Goal: Task Accomplishment & Management: Manage account settings

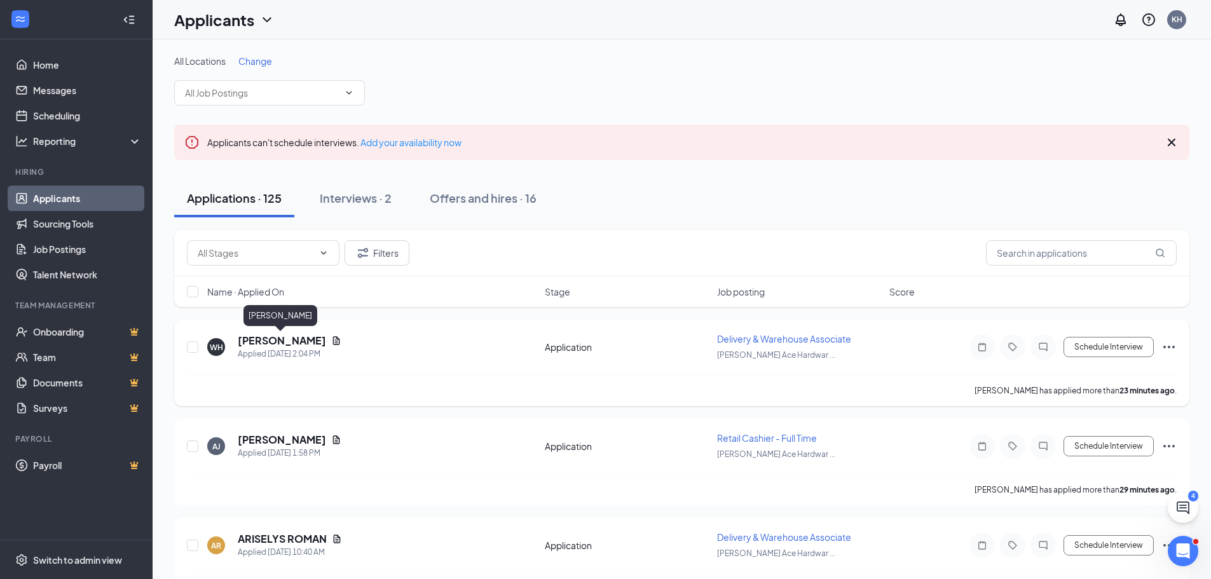
click at [304, 340] on h5 "[PERSON_NAME]" at bounding box center [282, 341] width 88 height 14
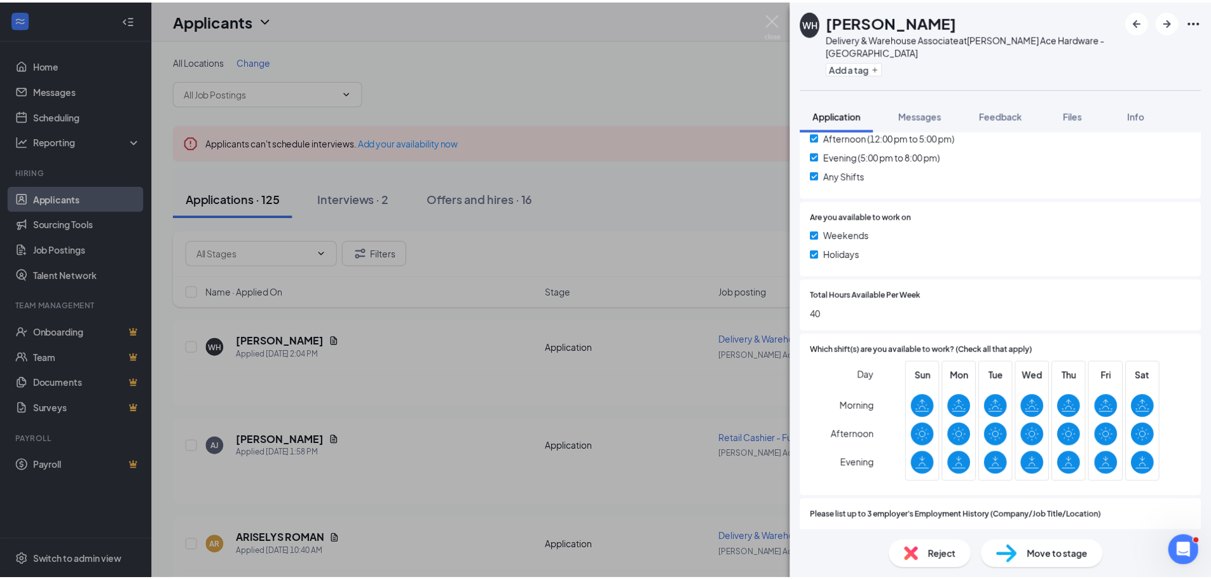
scroll to position [635, 0]
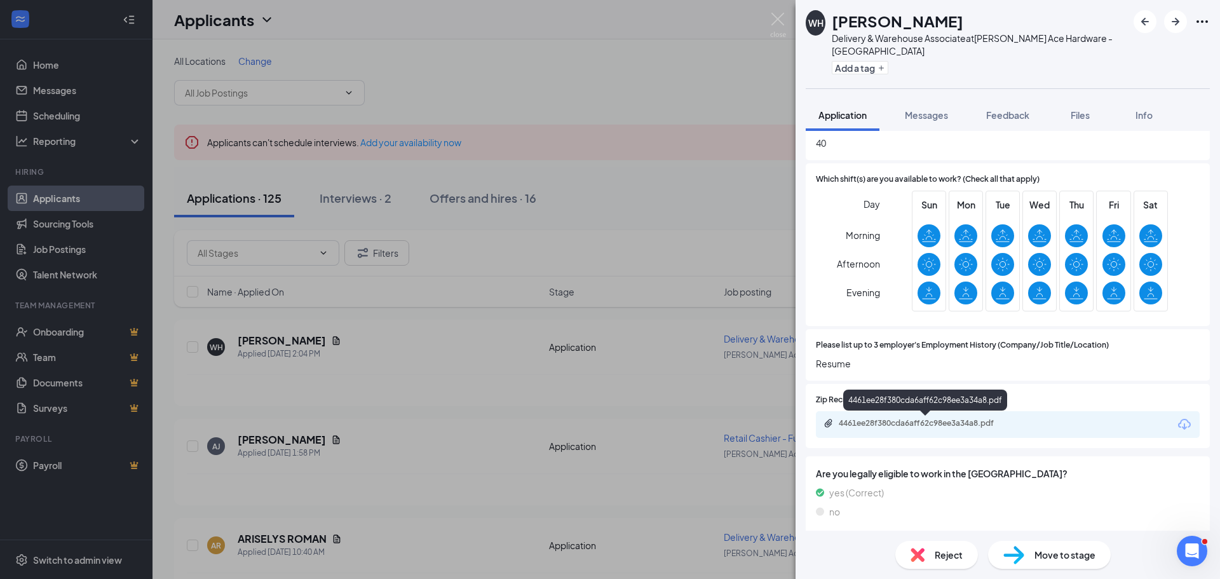
click at [911, 426] on div "4461ee28f380cda6aff62c98ee3a34a8.pdf" at bounding box center [928, 423] width 178 height 10
click at [775, 15] on img at bounding box center [778, 25] width 16 height 25
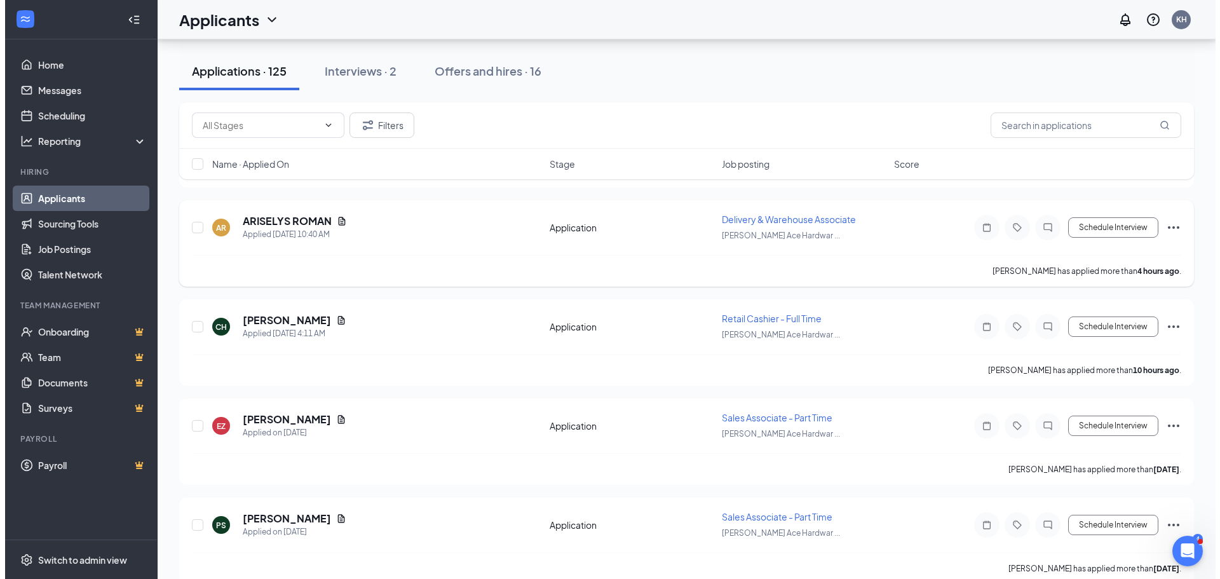
scroll to position [191, 0]
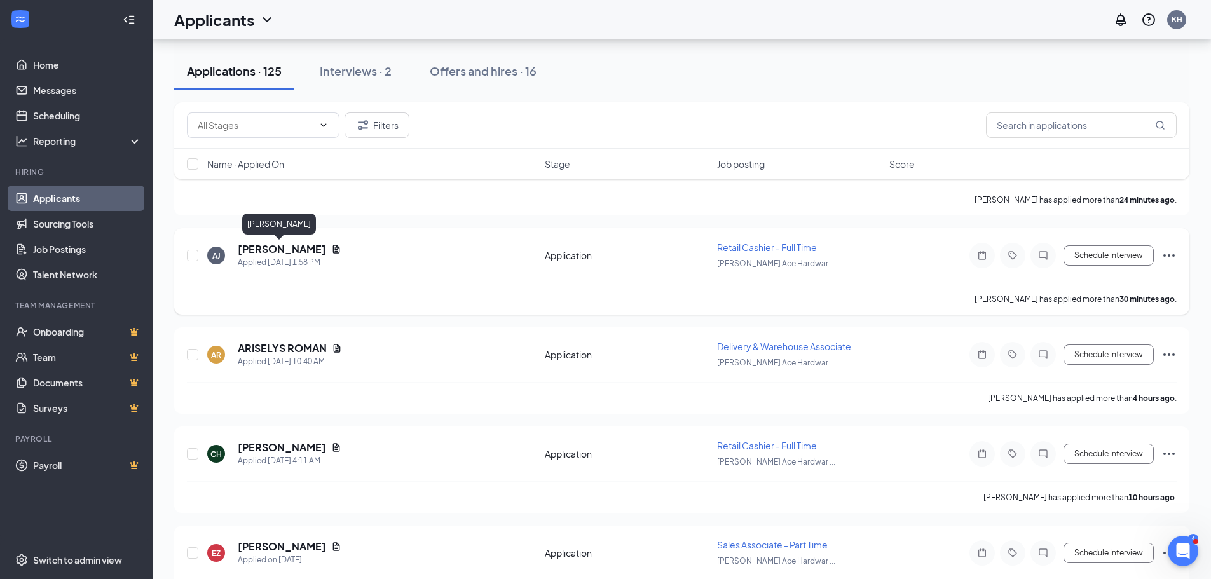
click at [278, 249] on h5 "[PERSON_NAME]" at bounding box center [282, 249] width 88 height 14
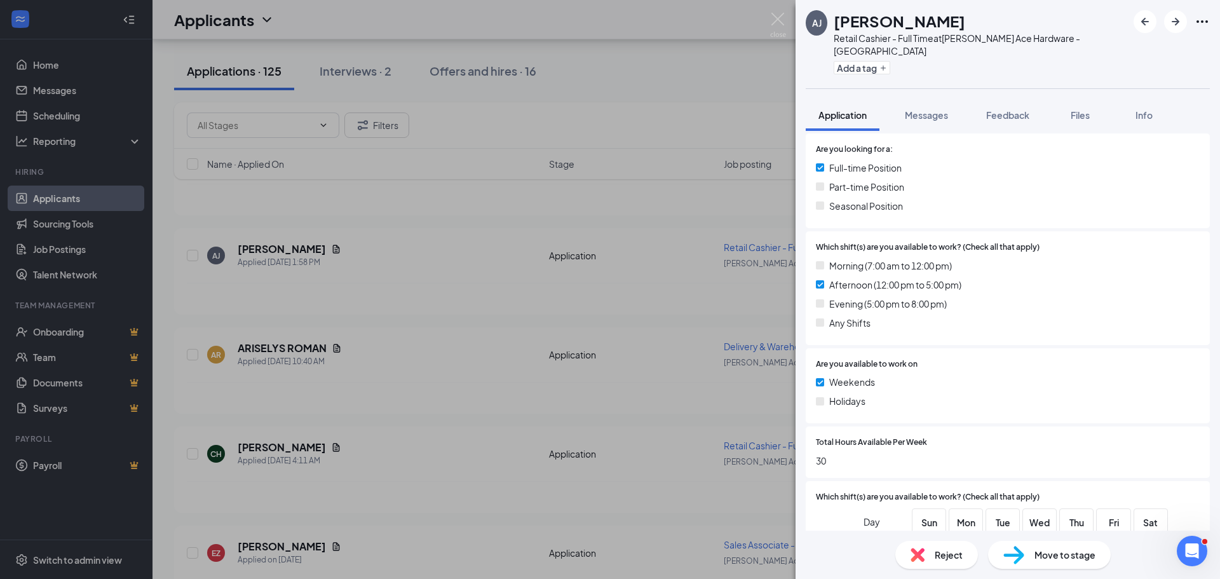
scroll to position [699, 0]
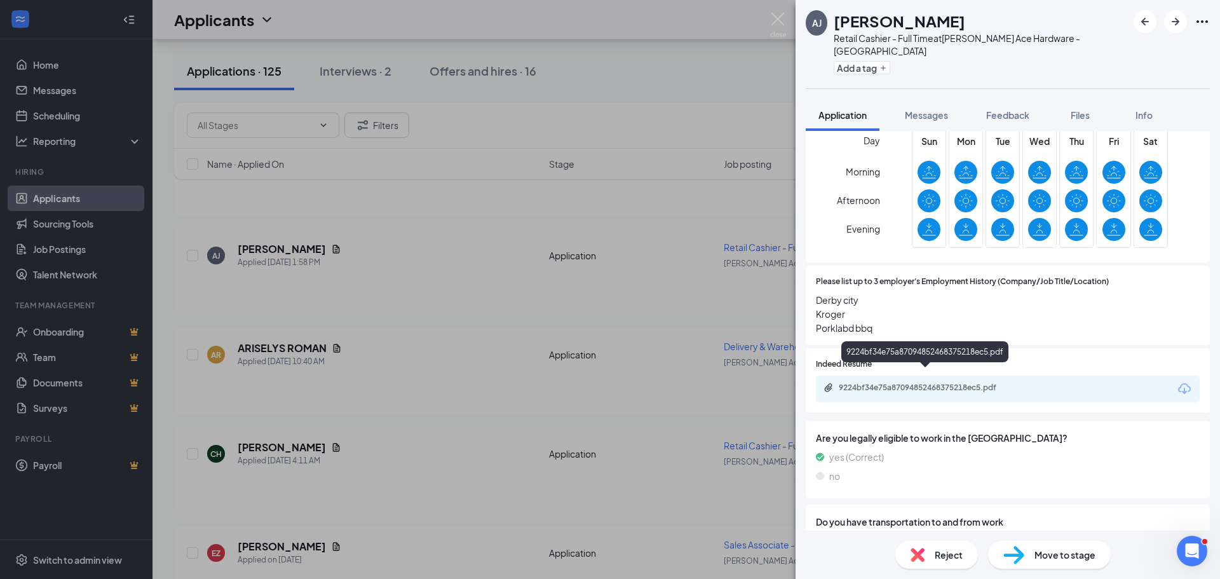
click at [875, 383] on div "9224bf34e75a87094852468375218ec5.pdf" at bounding box center [928, 388] width 178 height 10
click at [949, 542] on div "Reject" at bounding box center [936, 555] width 83 height 28
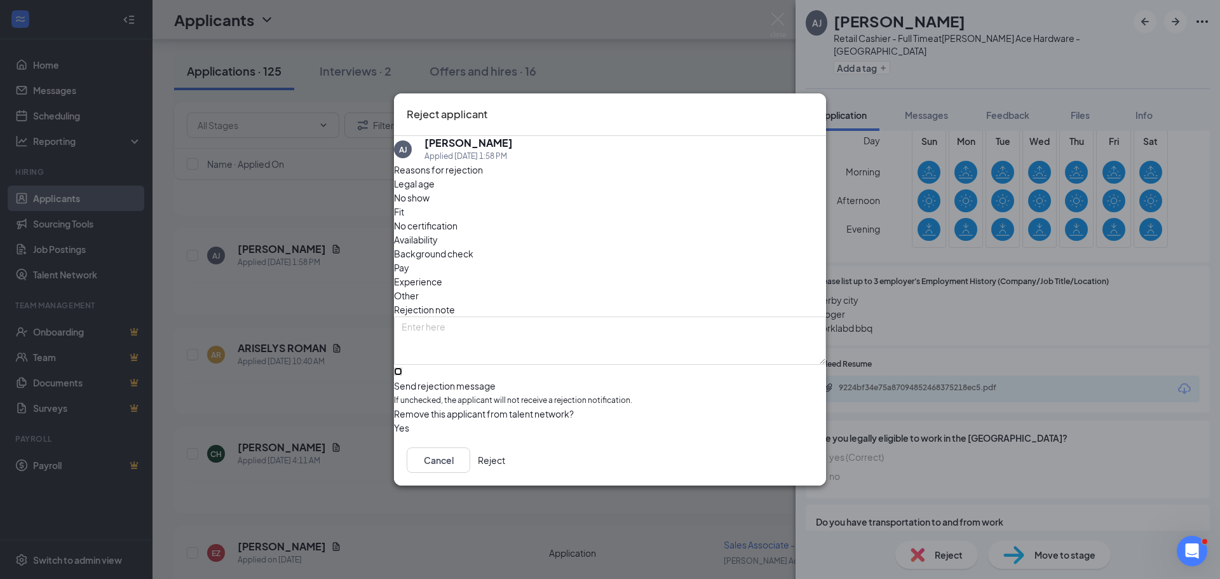
click at [402, 367] on input "Send rejection message If unchecked, the applicant will not receive a rejection…" at bounding box center [398, 371] width 8 height 8
checkbox input "true"
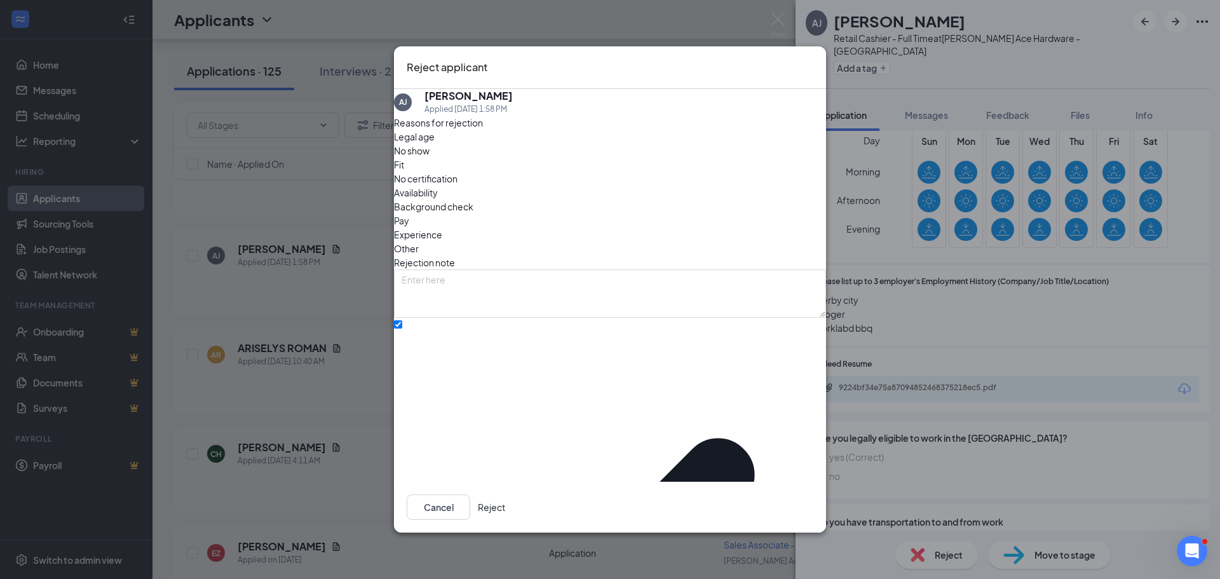
click at [505, 496] on button "Reject" at bounding box center [491, 506] width 27 height 25
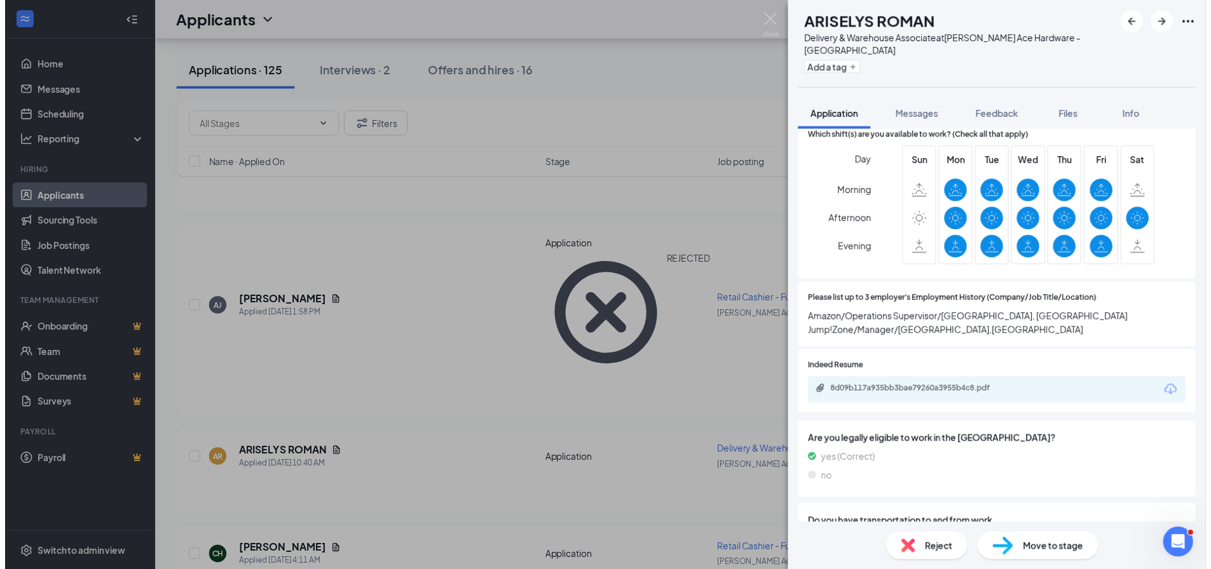
scroll to position [699, 0]
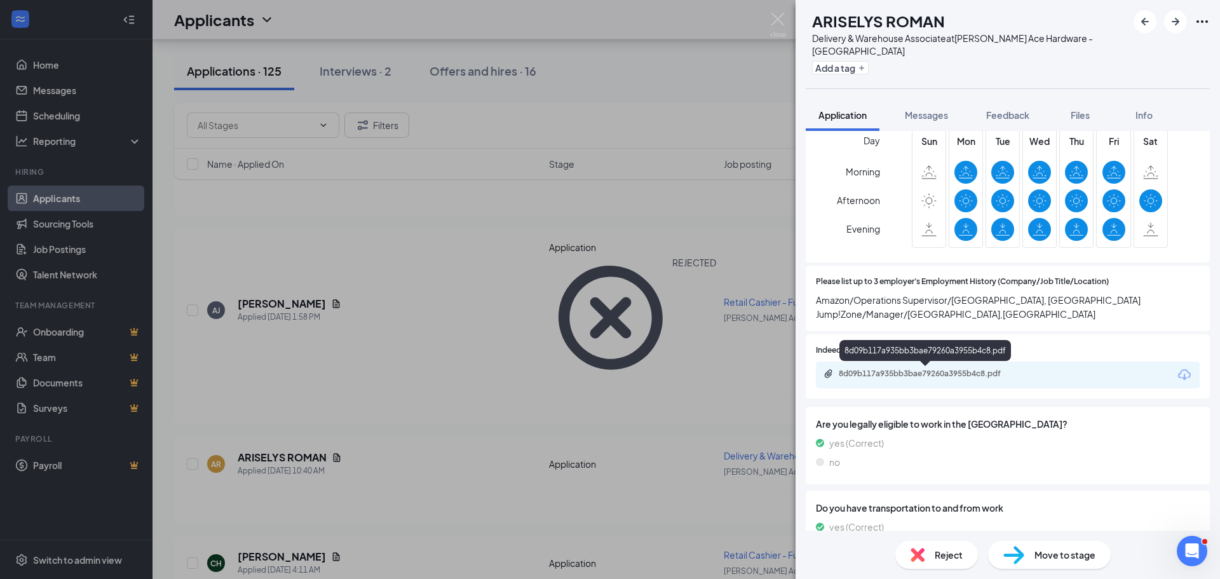
click at [897, 374] on div "8d09b117a935bb3bae79260a3955b4c8.pdf" at bounding box center [928, 374] width 178 height 10
click at [780, 17] on img at bounding box center [778, 25] width 16 height 25
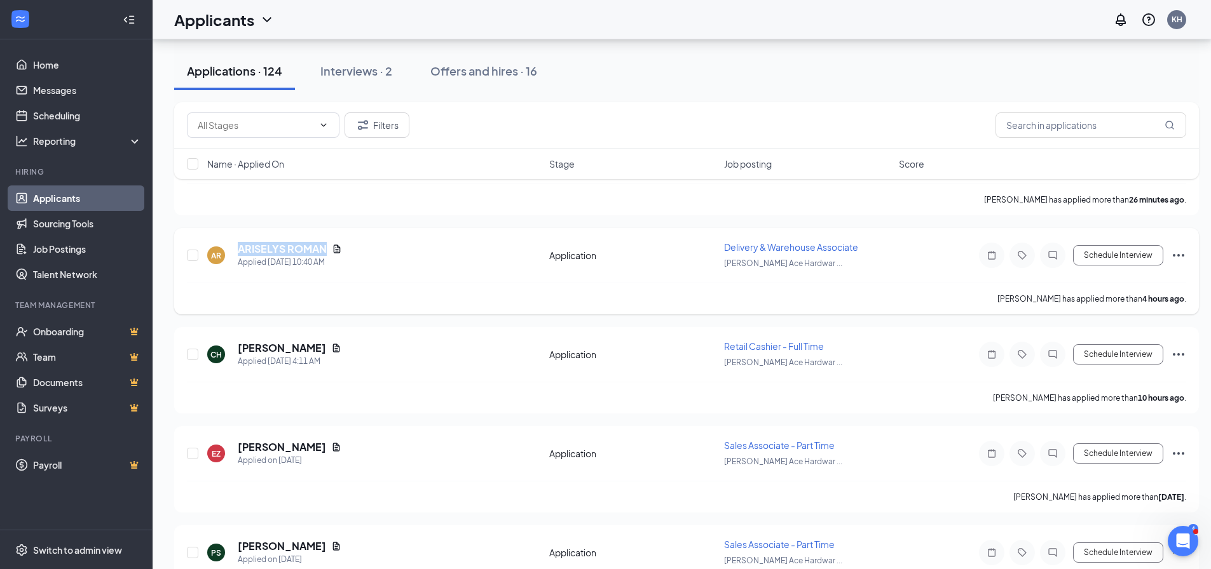
drag, startPoint x: 329, startPoint y: 250, endPoint x: 227, endPoint y: 248, distance: 102.3
click at [227, 248] on div "AR ARISELYS ROMAN Applied [DATE] 10:40 AM" at bounding box center [374, 255] width 334 height 27
copy div "ARISELYS ROMAN"
